Goal: Task Accomplishment & Management: Use online tool/utility

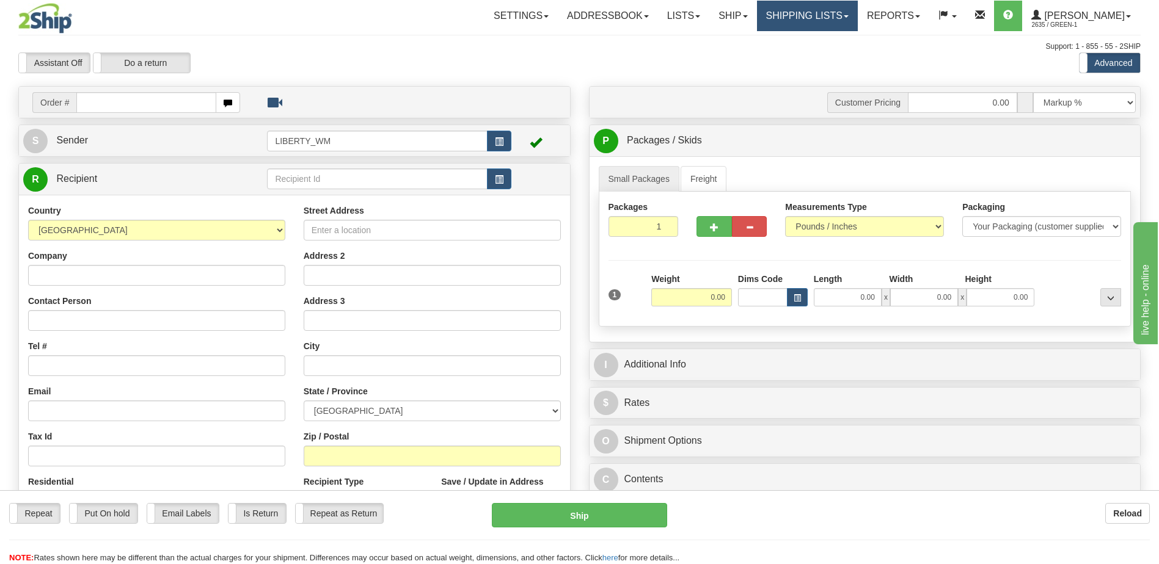
click at [808, 19] on link "Shipping lists" at bounding box center [807, 16] width 101 height 31
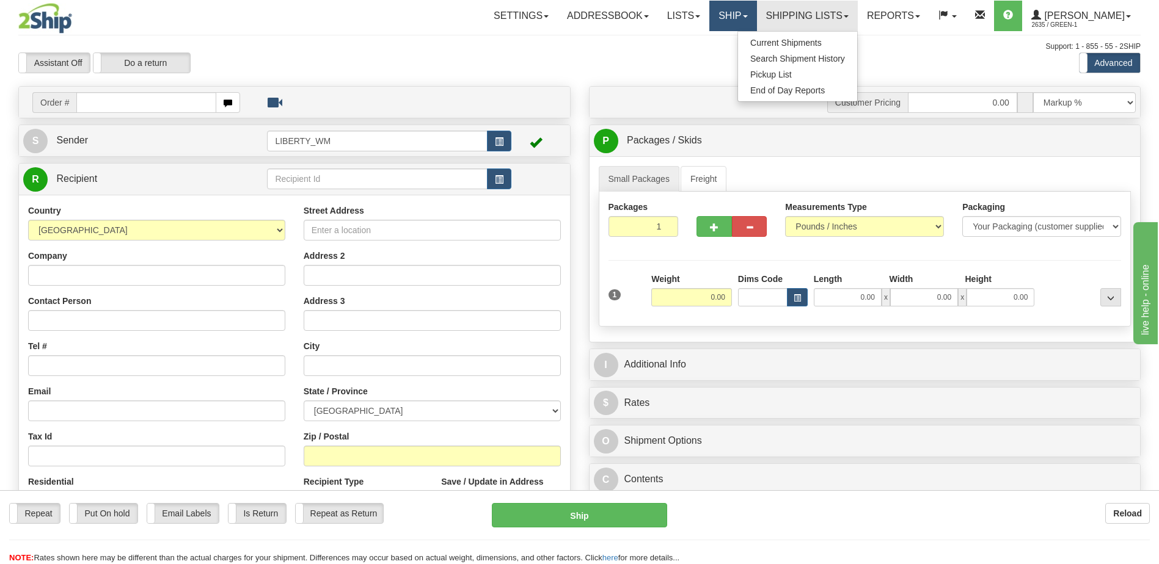
click at [749, 23] on link "Ship" at bounding box center [732, 16] width 47 height 31
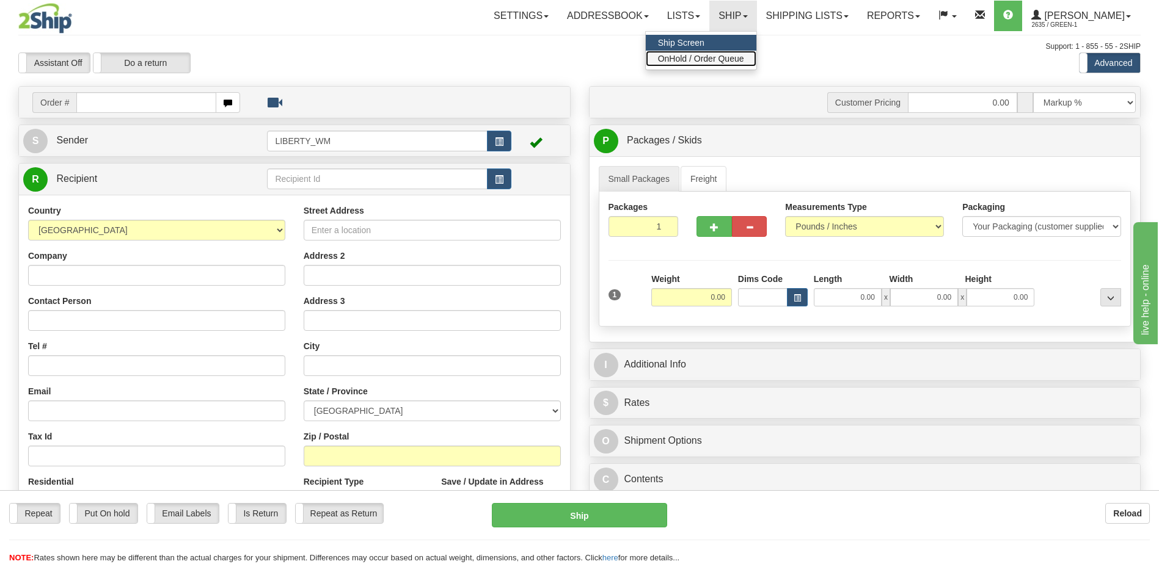
click at [744, 57] on span "OnHold / Order Queue" at bounding box center [701, 59] width 86 height 10
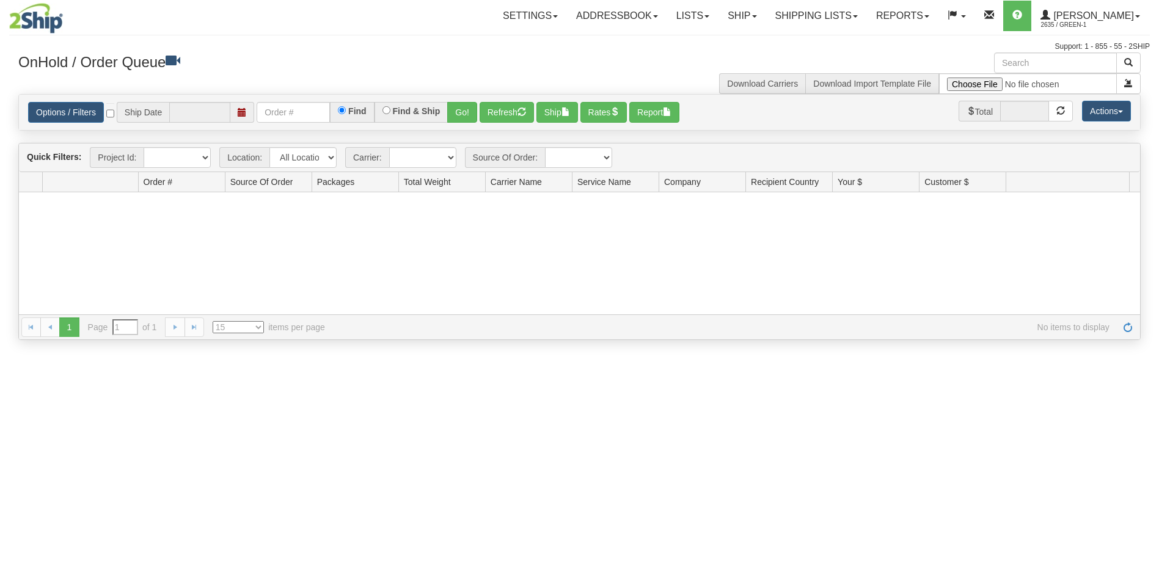
type input "[DATE]"
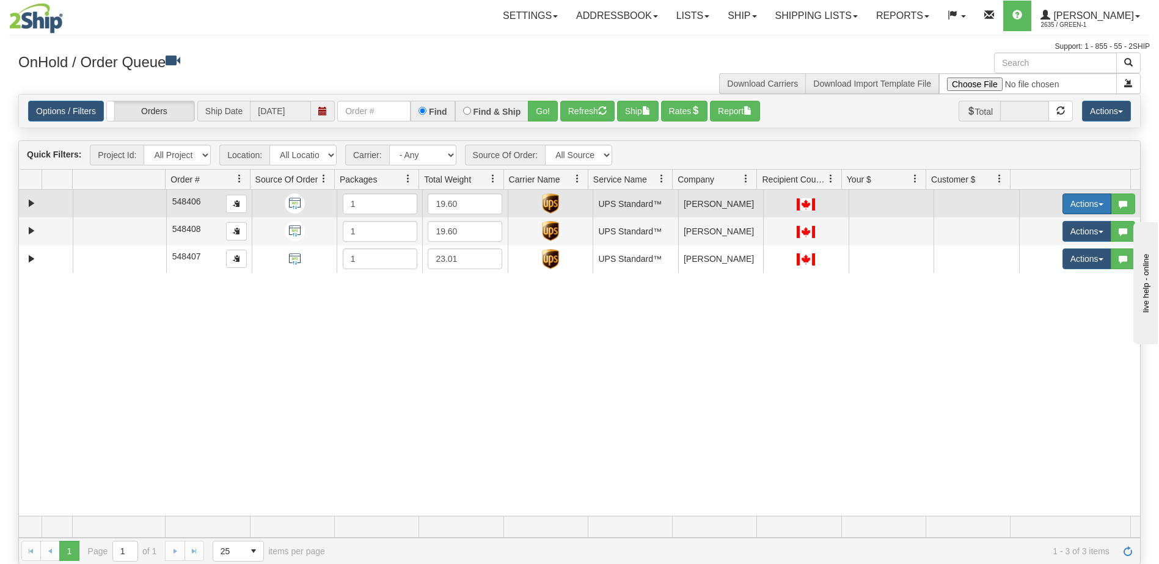
click at [1081, 205] on button "Actions" at bounding box center [1086, 204] width 49 height 21
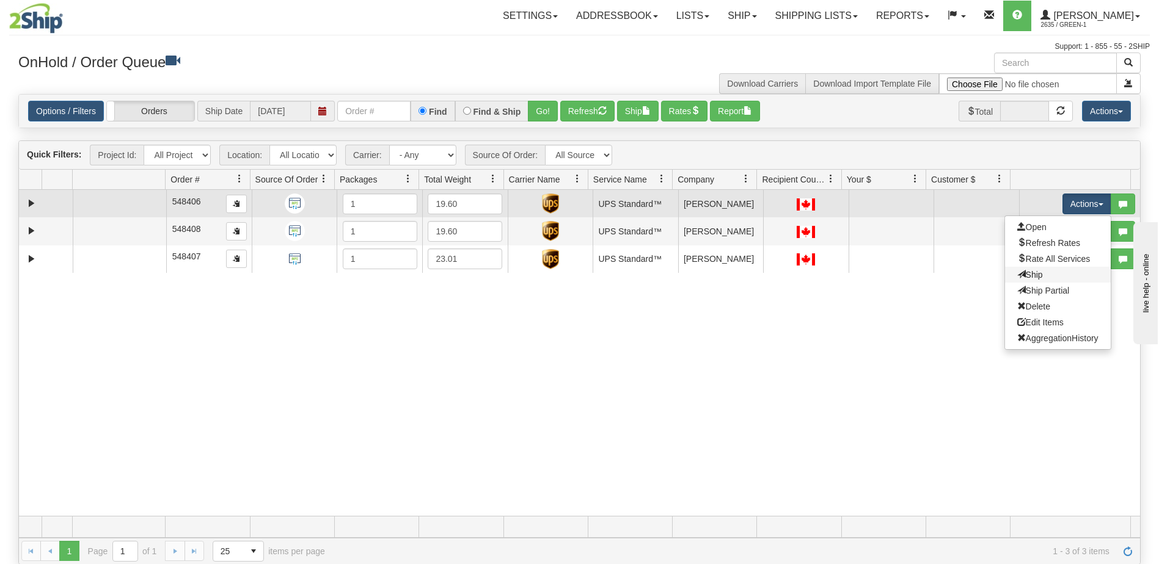
click at [1035, 277] on link "Ship" at bounding box center [1058, 275] width 106 height 16
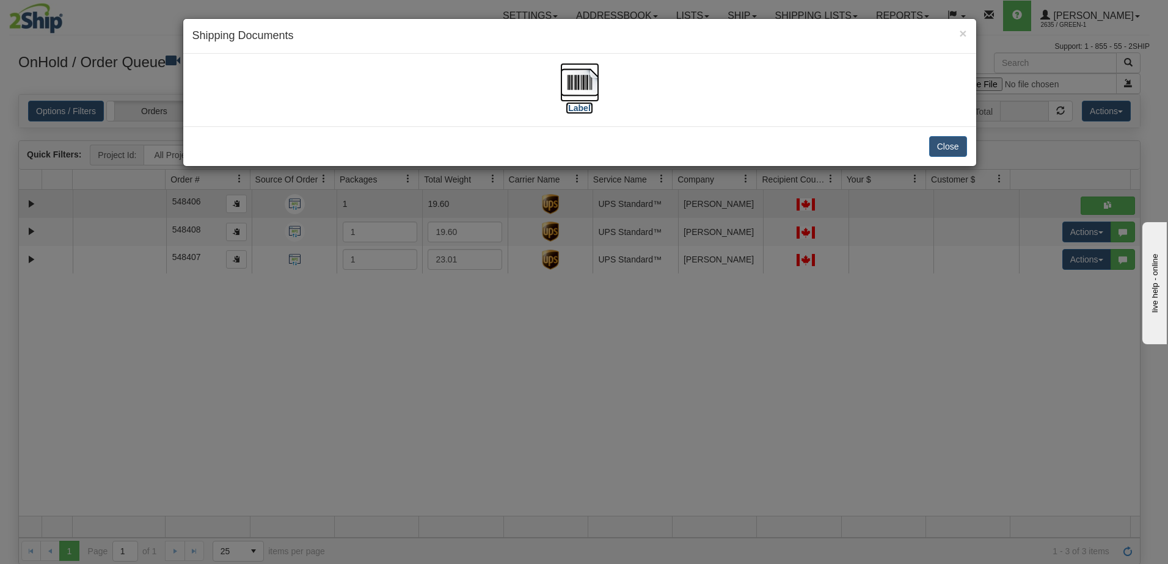
click at [580, 107] on label "[Label]" at bounding box center [580, 108] width 28 height 12
click at [952, 147] on button "Close" at bounding box center [948, 146] width 38 height 21
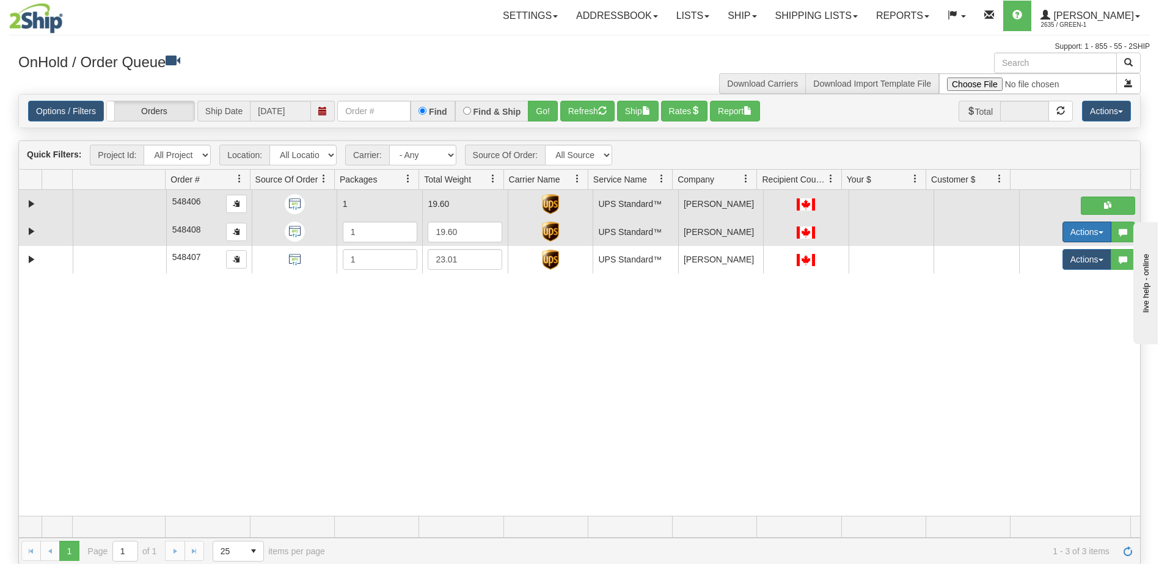
click at [1081, 233] on button "Actions" at bounding box center [1086, 232] width 49 height 21
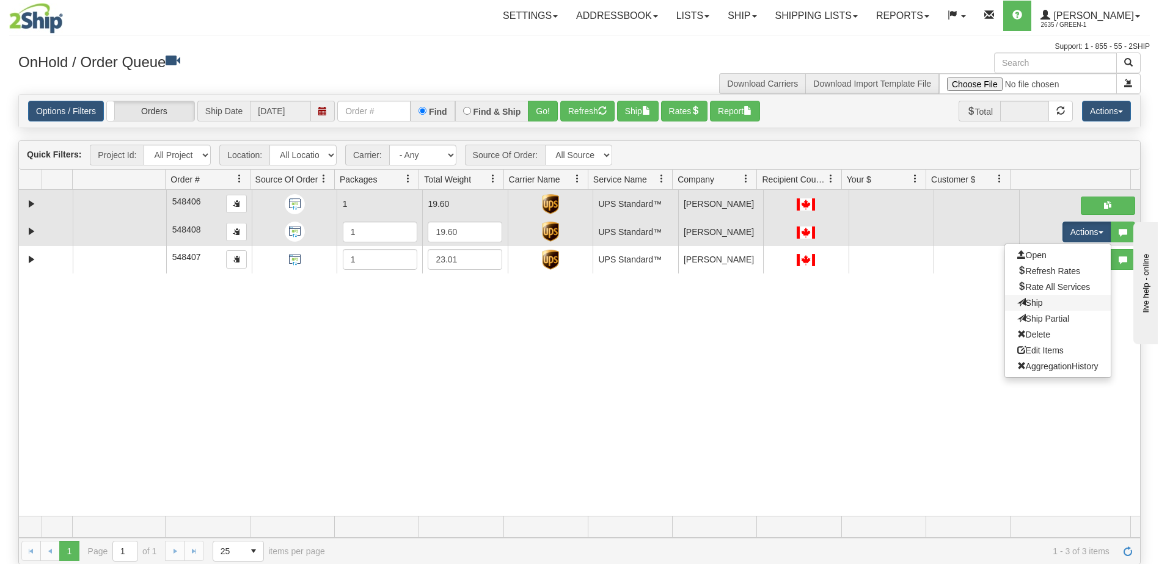
click at [1043, 304] on link "Ship" at bounding box center [1058, 303] width 106 height 16
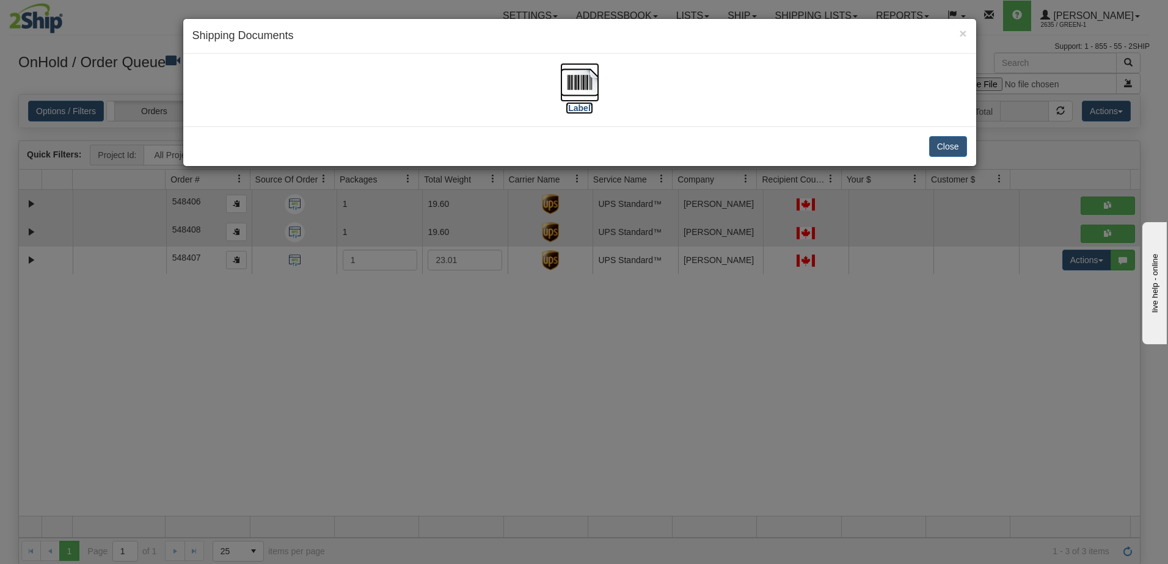
click at [577, 107] on label "[Label]" at bounding box center [580, 108] width 28 height 12
click at [953, 151] on button "Close" at bounding box center [948, 146] width 38 height 21
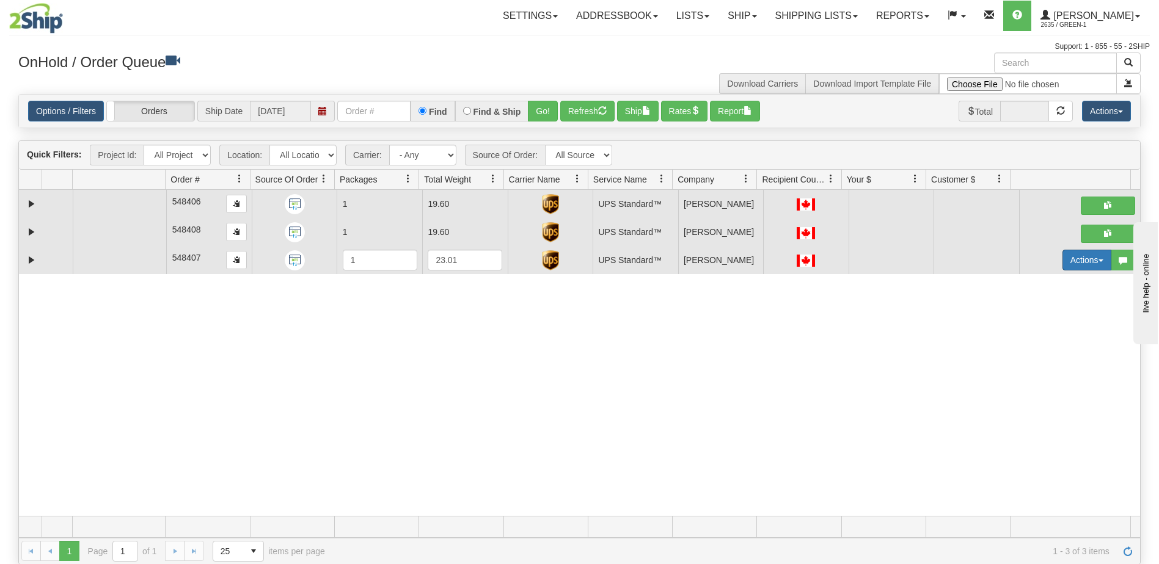
click at [1079, 264] on button "Actions" at bounding box center [1086, 260] width 49 height 21
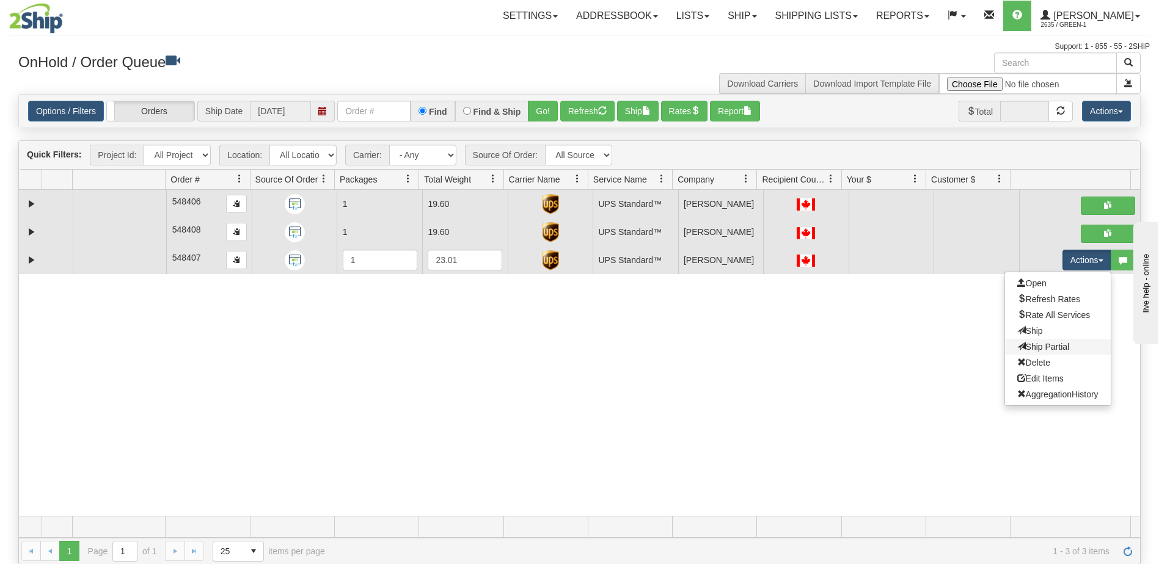
click at [1044, 341] on link "Ship Partial" at bounding box center [1058, 347] width 106 height 16
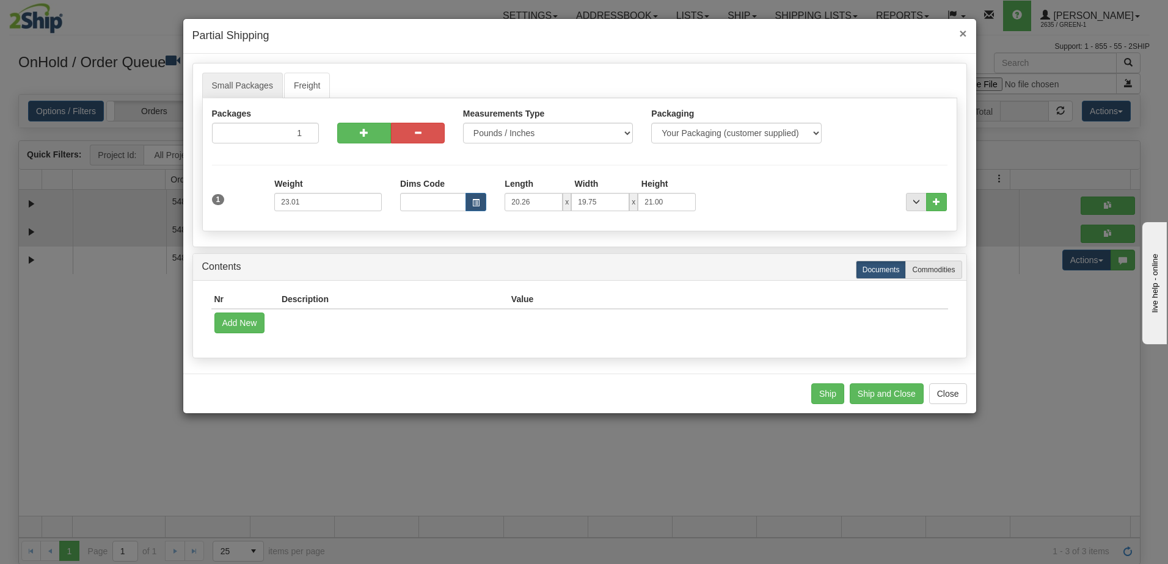
click at [962, 35] on span "×" at bounding box center [962, 33] width 7 height 14
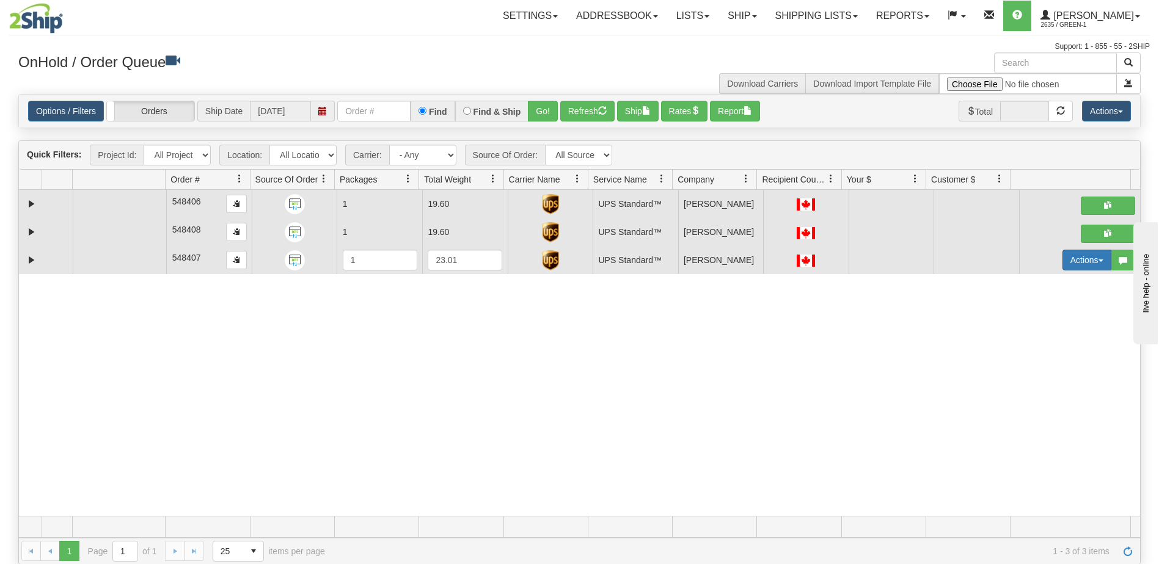
click at [1079, 257] on button "Actions" at bounding box center [1086, 260] width 49 height 21
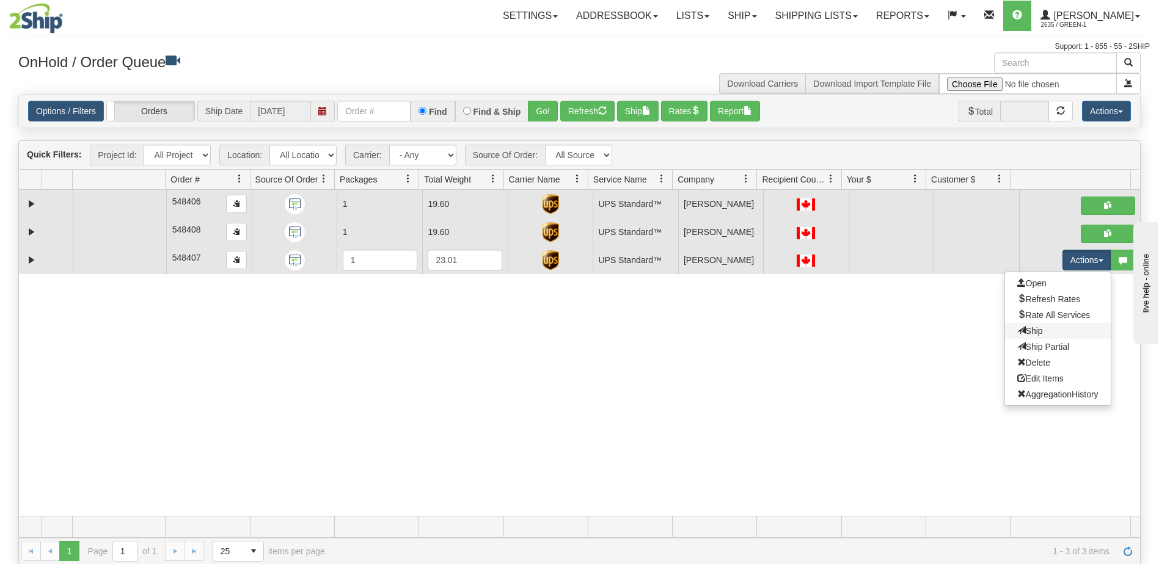
click at [1039, 334] on link "Ship" at bounding box center [1058, 331] width 106 height 16
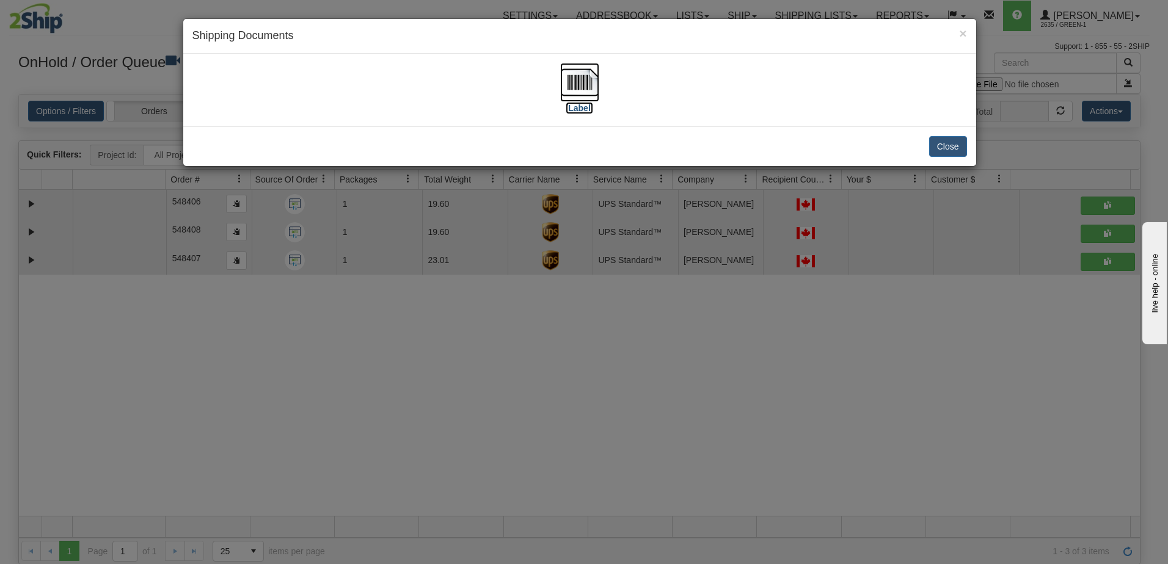
click at [576, 106] on label "[Label]" at bounding box center [580, 108] width 28 height 12
click at [961, 35] on span "×" at bounding box center [962, 33] width 7 height 14
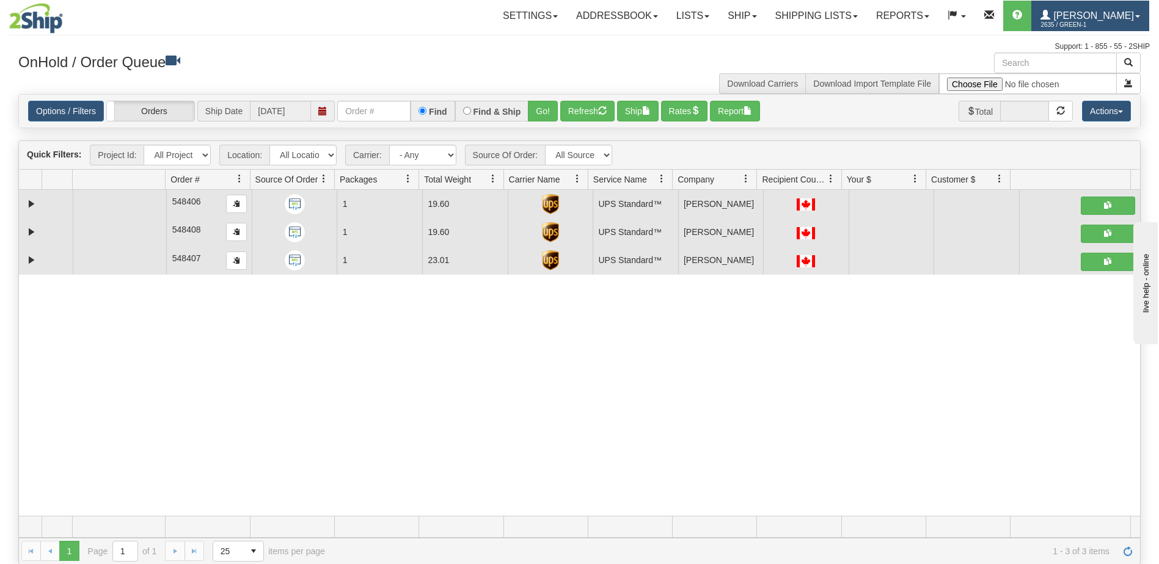
click at [1121, 21] on span "2635 / Green-1" at bounding box center [1086, 25] width 92 height 12
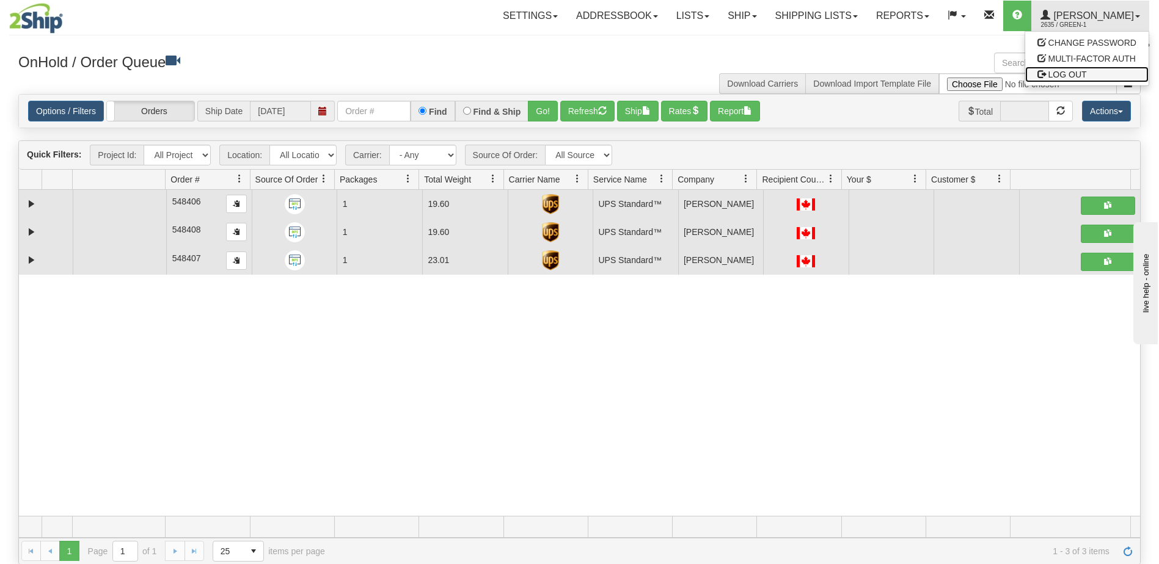
click at [1063, 68] on link "LOG OUT" at bounding box center [1086, 75] width 123 height 16
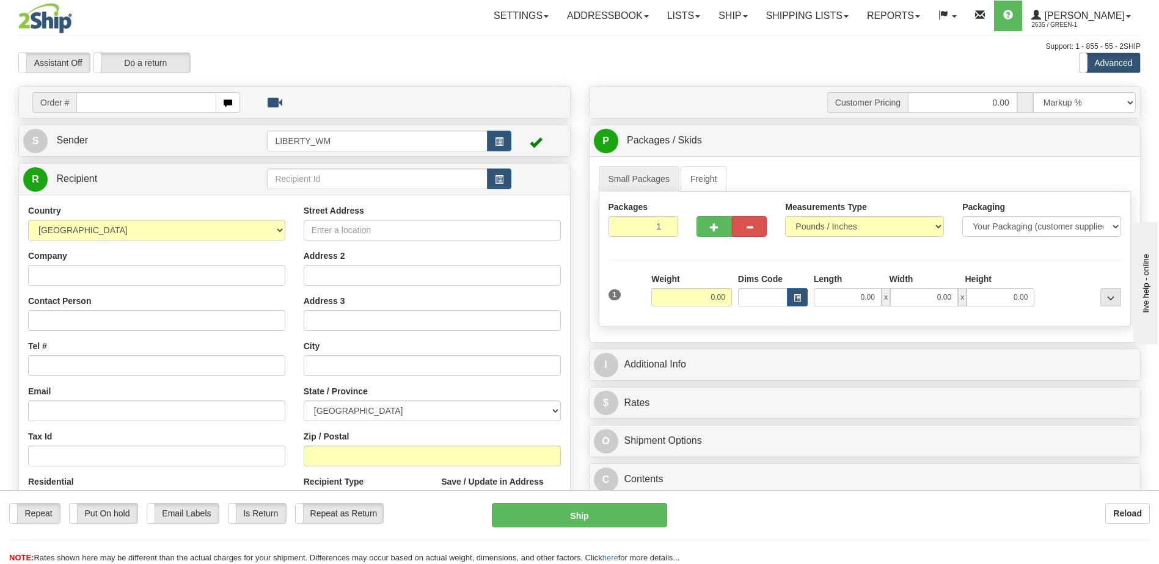
click at [774, 49] on div "Support: 1 - 855 - 55 - 2SHIP" at bounding box center [579, 47] width 1122 height 10
click at [828, 15] on link "Shipping lists" at bounding box center [807, 16] width 101 height 31
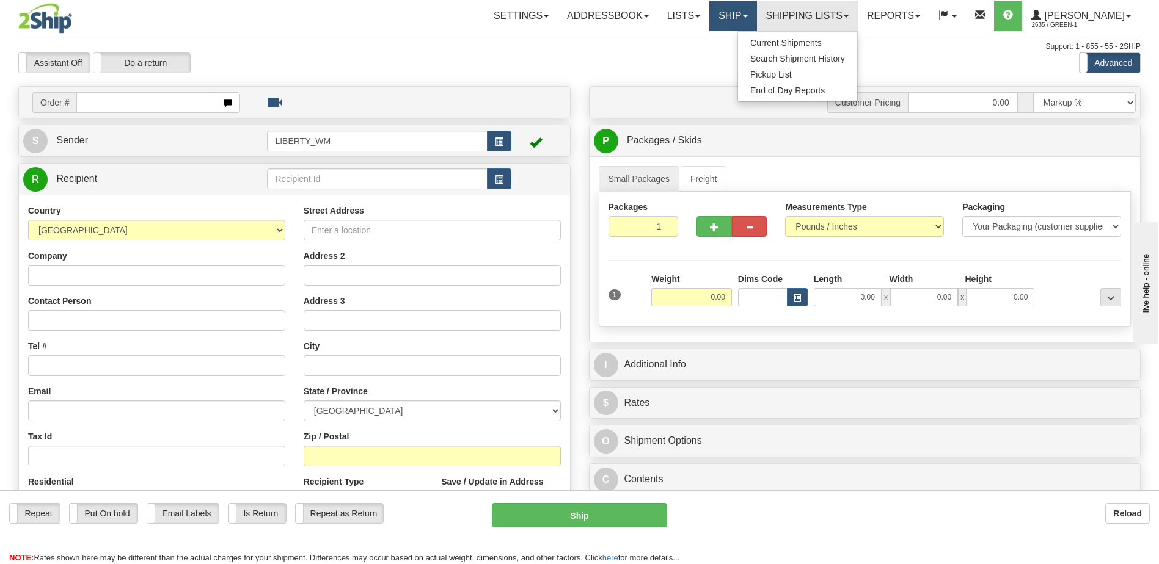
click at [742, 16] on link "Ship" at bounding box center [732, 16] width 47 height 31
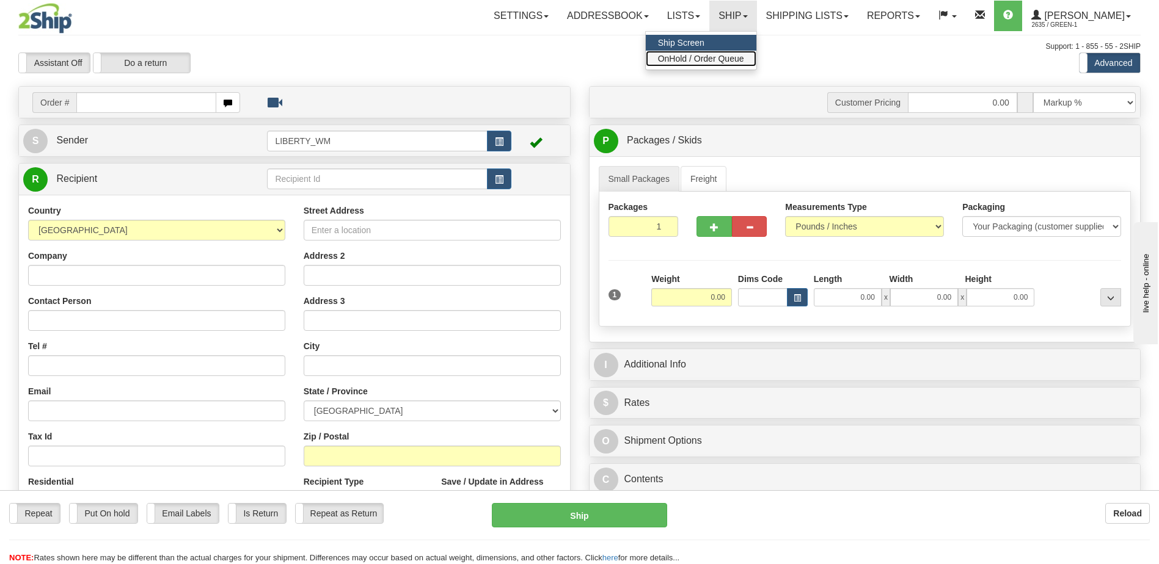
click at [725, 62] on span "OnHold / Order Queue" at bounding box center [701, 59] width 86 height 10
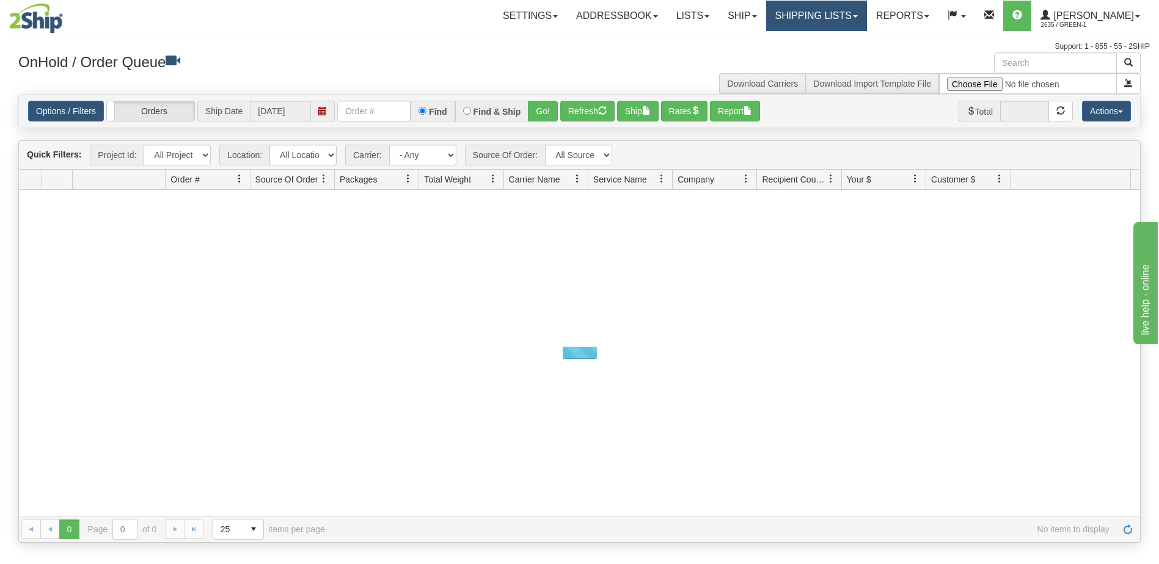
click at [823, 21] on link "Shipping lists" at bounding box center [816, 16] width 101 height 31
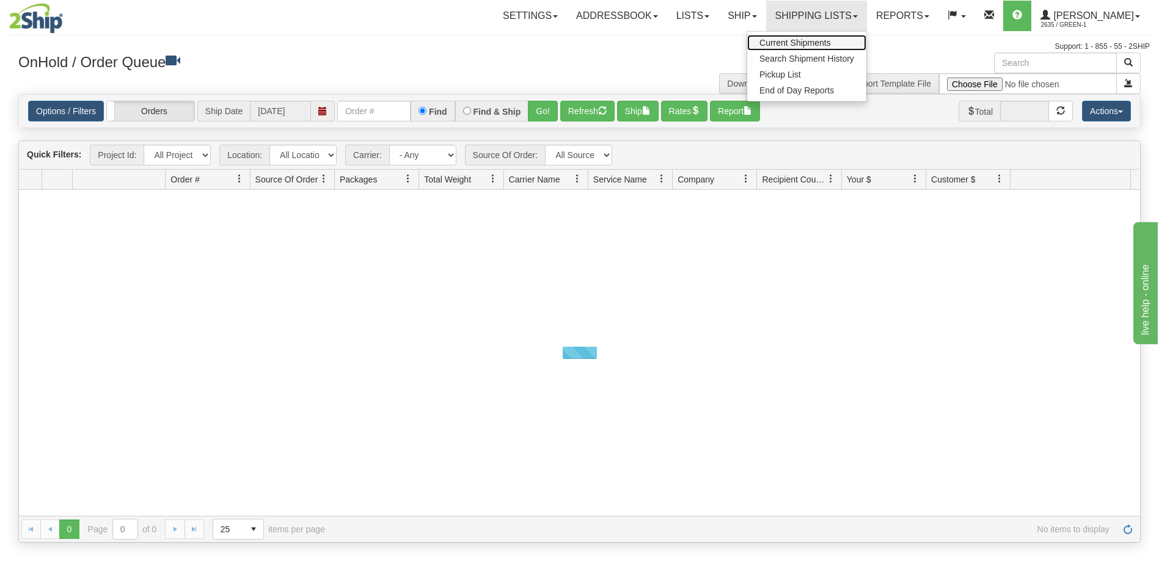
click at [817, 42] on span "Current Shipments" at bounding box center [794, 43] width 71 height 10
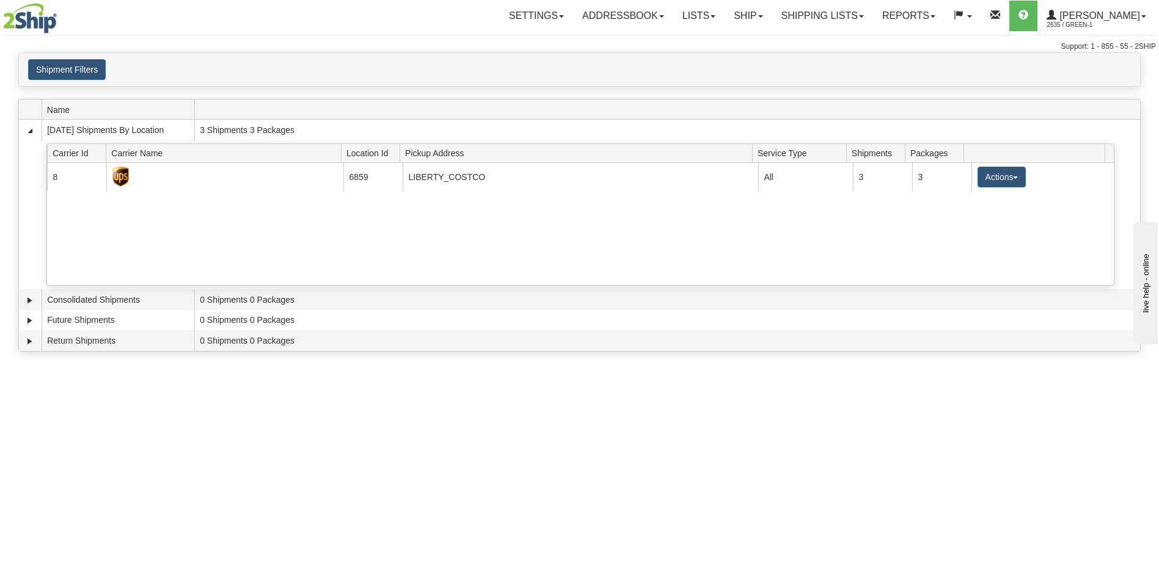
click at [447, 511] on div "Toggle navigation Settings Shipping Preferences Fields Preferences New Recipien…" at bounding box center [579, 282] width 1159 height 564
